Goal: Task Accomplishment & Management: Use online tool/utility

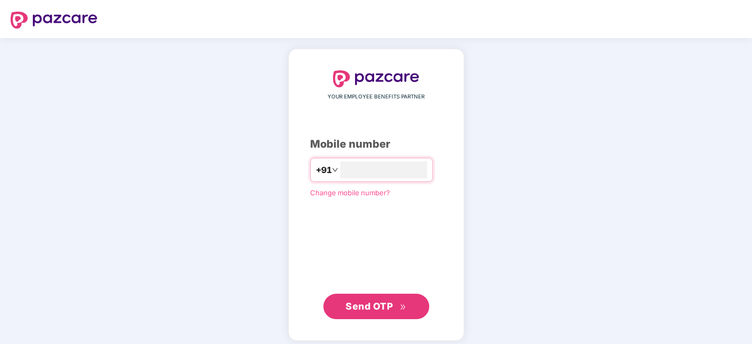
type input "**********"
click at [394, 300] on span "Send OTP" at bounding box center [376, 305] width 61 height 15
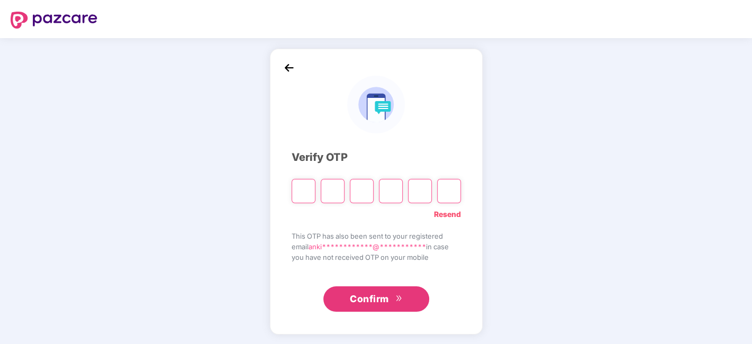
type input "*"
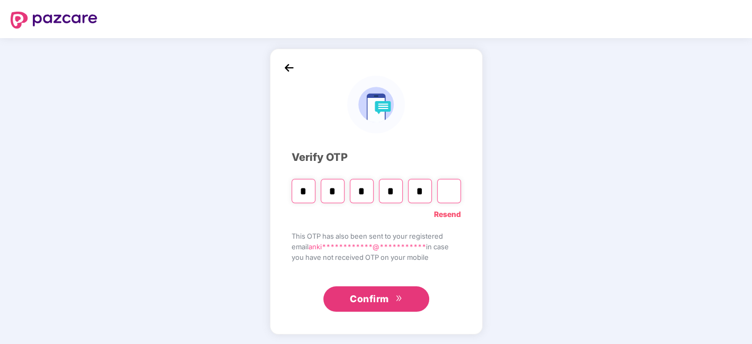
type input "*"
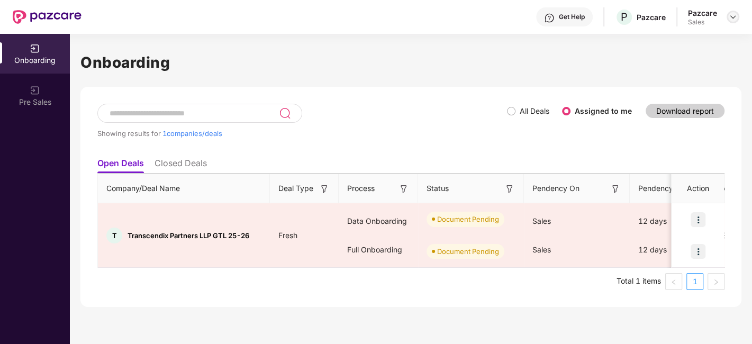
click at [733, 17] on img at bounding box center [733, 17] width 8 height 8
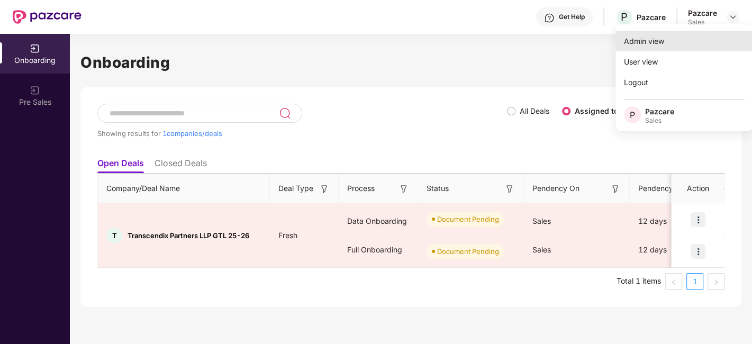
click at [691, 46] on div "Admin view" at bounding box center [684, 41] width 138 height 21
